Goal: Information Seeking & Learning: Learn about a topic

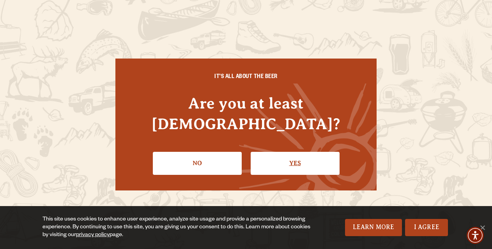
click at [309, 152] on link "Yes" at bounding box center [295, 163] width 89 height 23
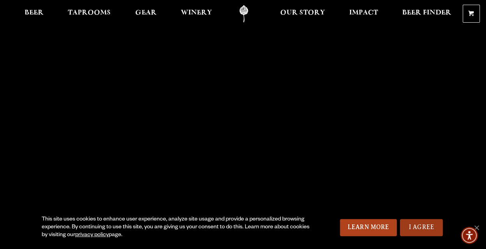
click at [429, 229] on link "I Agree" at bounding box center [421, 227] width 43 height 17
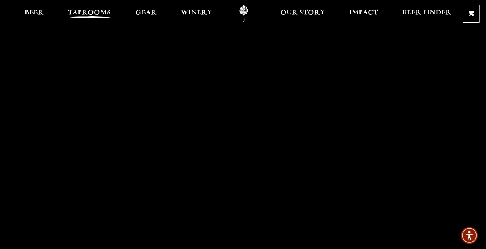
click at [90, 16] on span "Taprooms" at bounding box center [89, 13] width 43 height 6
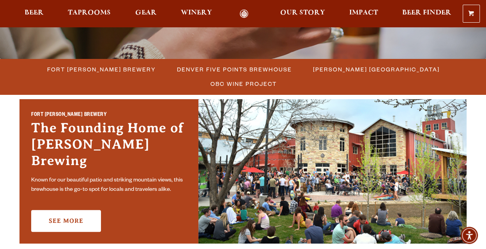
scroll to position [195, 0]
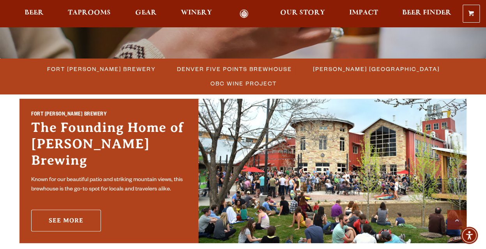
click at [48, 216] on link "See More" at bounding box center [66, 220] width 70 height 22
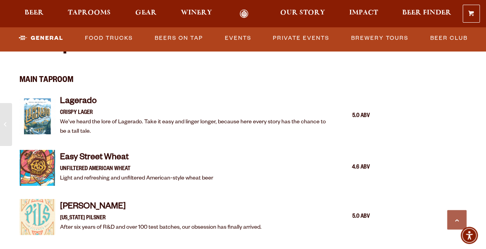
scroll to position [390, 0]
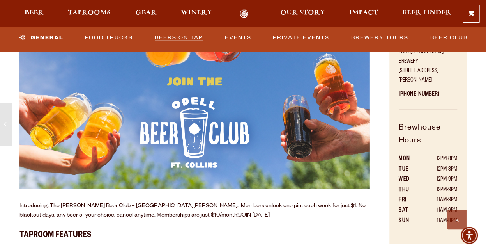
click at [188, 38] on link "Beers on Tap" at bounding box center [179, 38] width 55 height 18
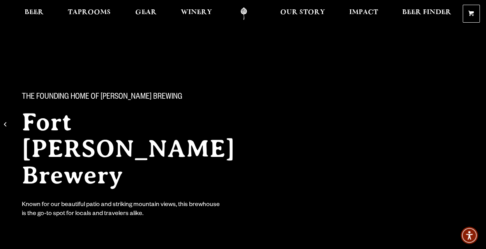
scroll to position [0, 0]
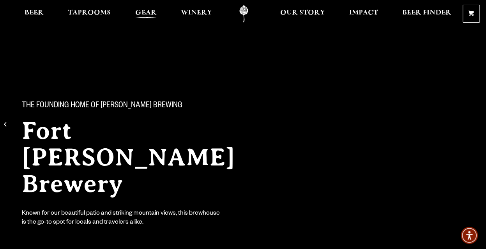
click at [149, 14] on span "Gear" at bounding box center [145, 13] width 21 height 6
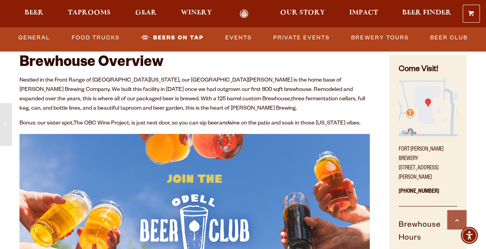
scroll to position [312, 0]
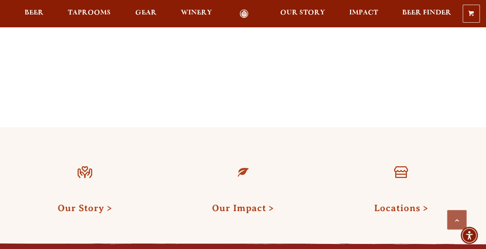
scroll to position [866, 0]
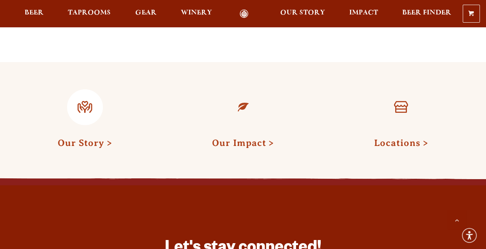
click at [83, 90] on link at bounding box center [85, 107] width 36 height 36
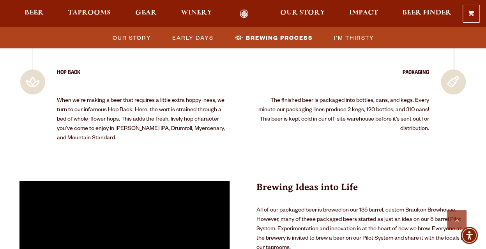
scroll to position [1794, 0]
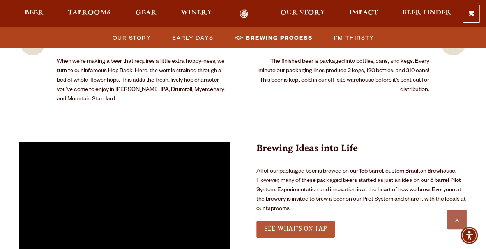
click at [306, 225] on span "See What’s on tap" at bounding box center [295, 228] width 63 height 7
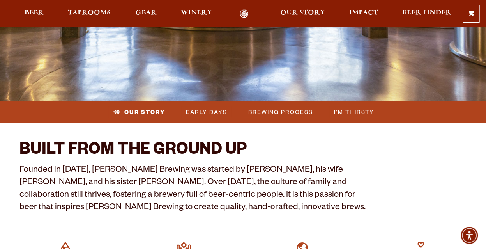
scroll to position [0, 0]
